Goal: Find specific page/section: Find specific page/section

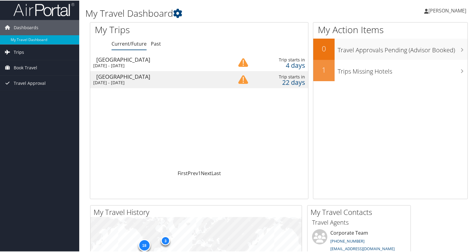
scroll to position [1, 0]
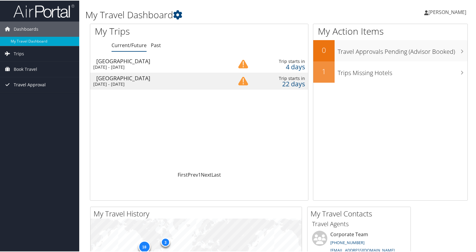
click at [27, 85] on span "Travel Approval" at bounding box center [30, 84] width 32 height 15
click at [23, 102] on link "Approved Trips" at bounding box center [39, 105] width 79 height 9
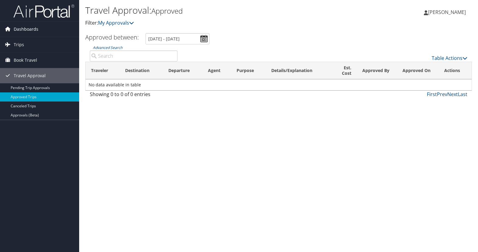
click at [24, 26] on span "Dashboards" at bounding box center [26, 29] width 25 height 15
